Goal: Obtain resource: Obtain resource

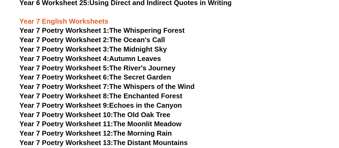
scroll to position [3383, 0]
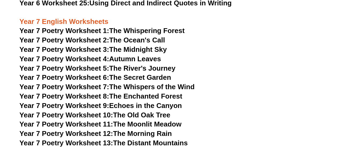
click at [95, 27] on span "Year 7 Poetry Worksheet 1:" at bounding box center [65, 31] width 90 height 8
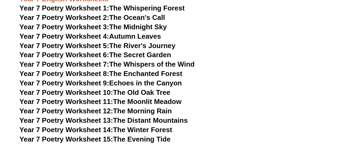
scroll to position [3406, 0]
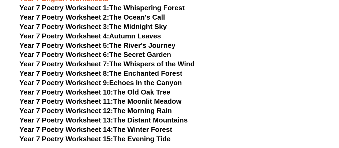
click at [68, 106] on span "Year 7 Poetry Worksheet 12:" at bounding box center [67, 110] width 94 height 8
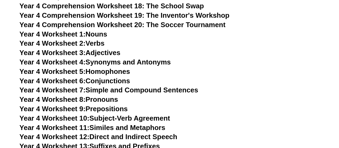
scroll to position [2358, 0]
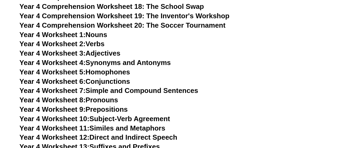
click at [99, 33] on link "Year 4 Worksheet 1: Nouns" at bounding box center [64, 35] width 88 height 8
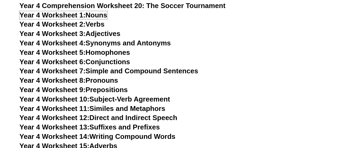
scroll to position [2377, 0]
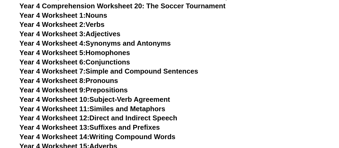
click at [79, 25] on span "Year 4 Worksheet 2:" at bounding box center [53, 24] width 66 height 8
click at [90, 69] on link "Year 4 Worksheet 7: Simple and Compound Sentences" at bounding box center [109, 71] width 179 height 8
